Goal: Connect with others: Connect with other users

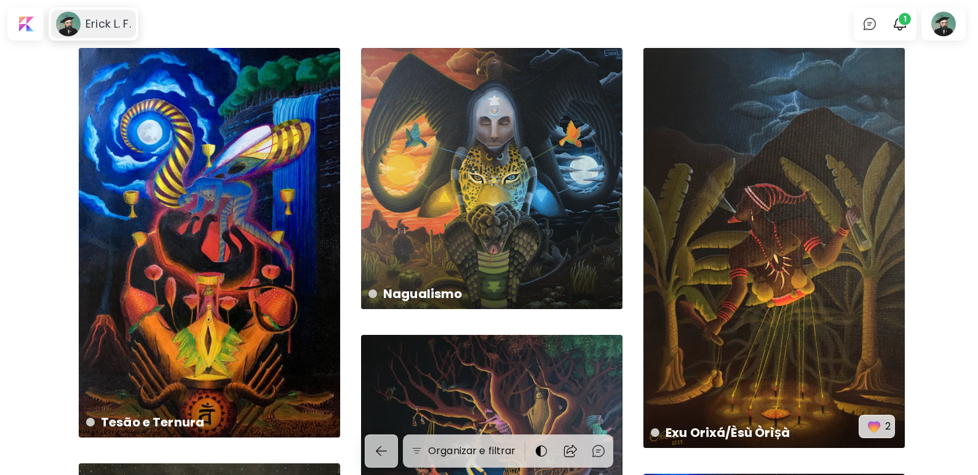
click at [68, 22] on image at bounding box center [68, 24] width 25 height 25
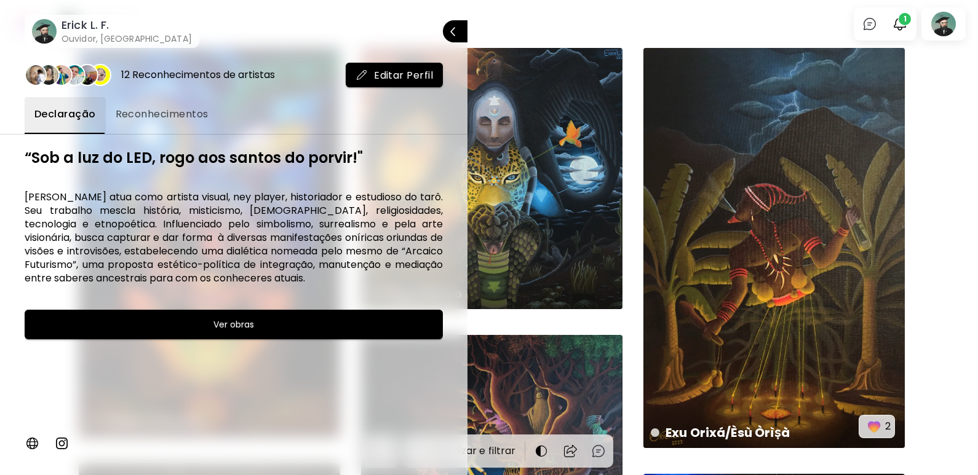
click at [47, 28] on image at bounding box center [44, 31] width 25 height 25
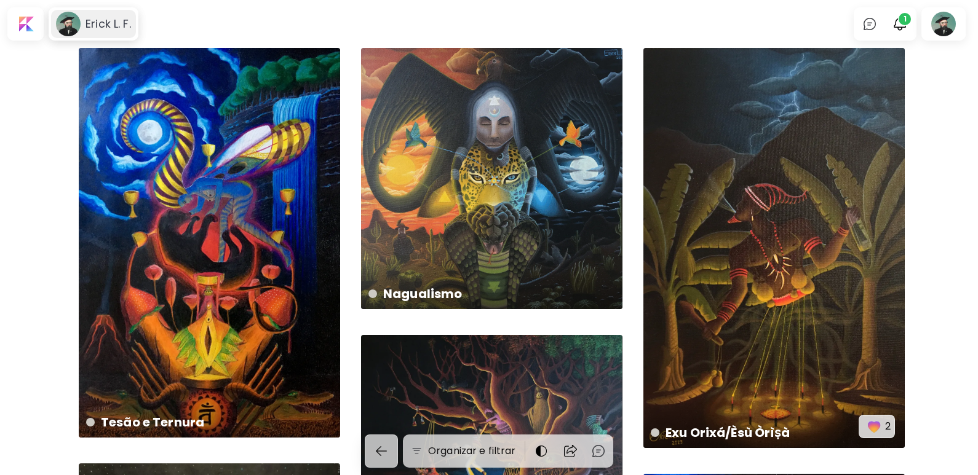
click at [108, 28] on h6 "Erick L. F." at bounding box center [108, 24] width 46 height 15
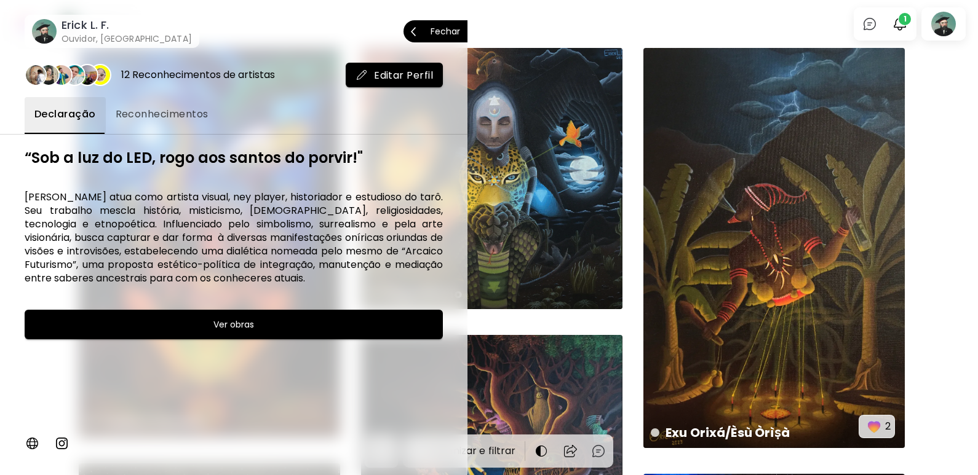
click at [79, 27] on h6 "Erick L. F." at bounding box center [126, 25] width 130 height 15
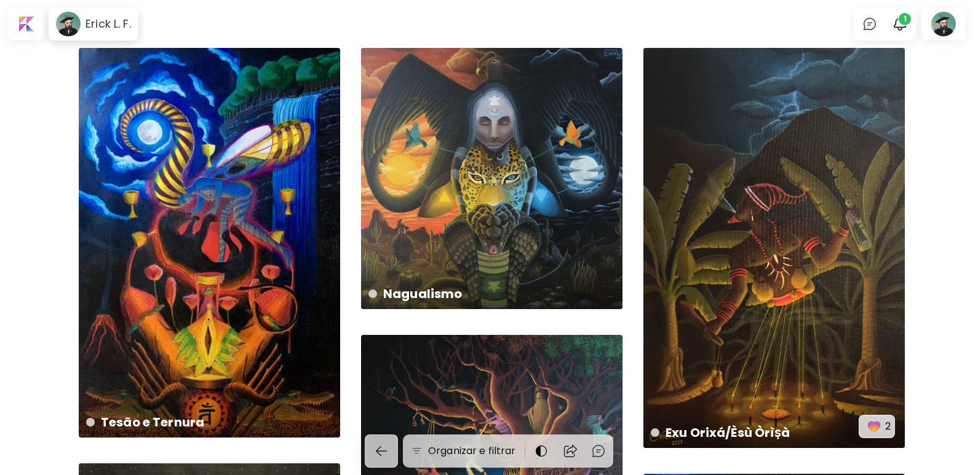
click at [79, 27] on image at bounding box center [68, 24] width 25 height 25
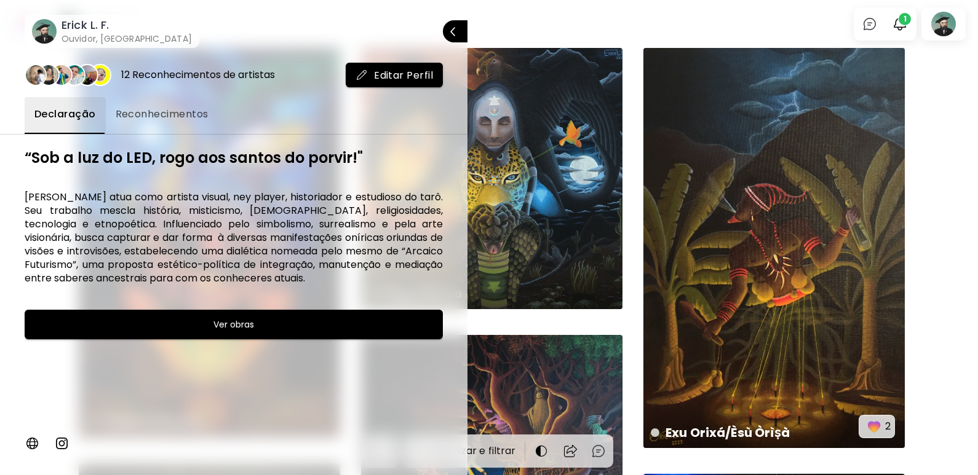
click at [79, 27] on h6 "Erick L. F." at bounding box center [126, 25] width 130 height 15
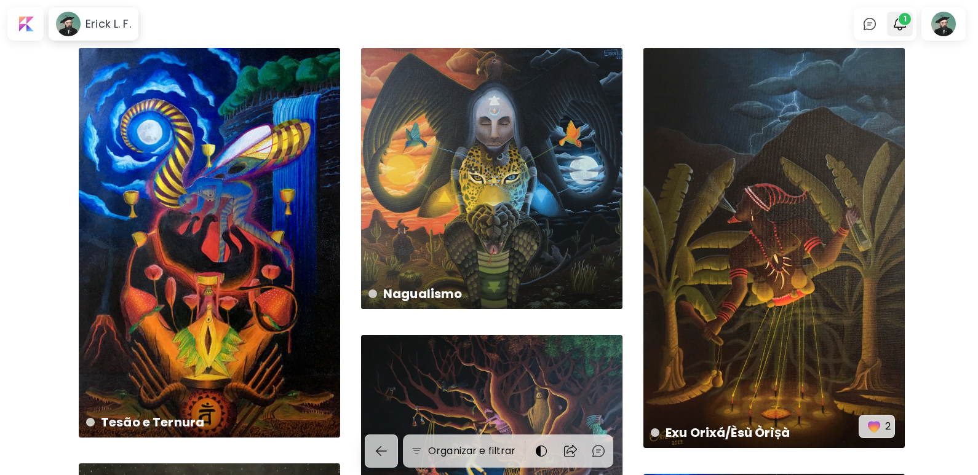
click at [910, 28] on button "1" at bounding box center [899, 24] width 21 height 21
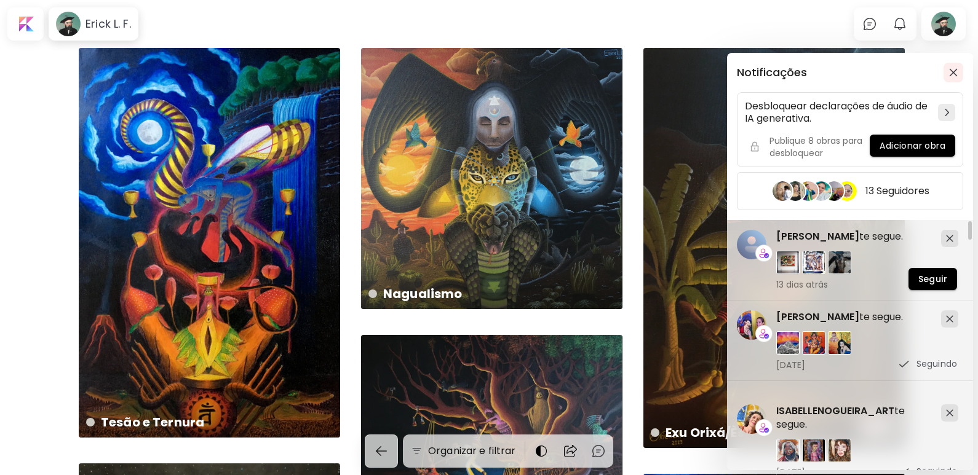
click at [953, 69] on img "button" at bounding box center [953, 72] width 9 height 9
